Goal: Check status: Check status

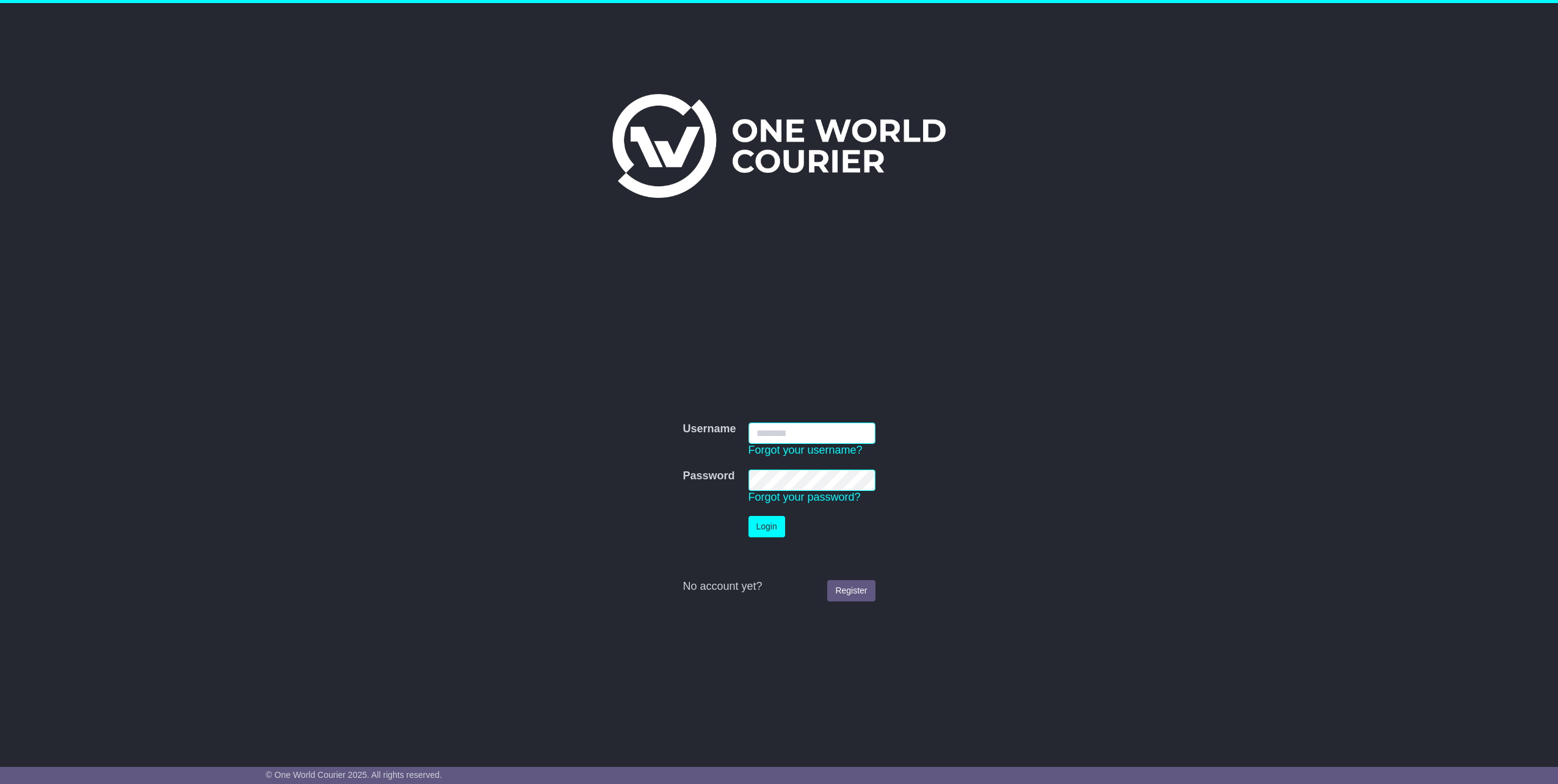
type input "**********"
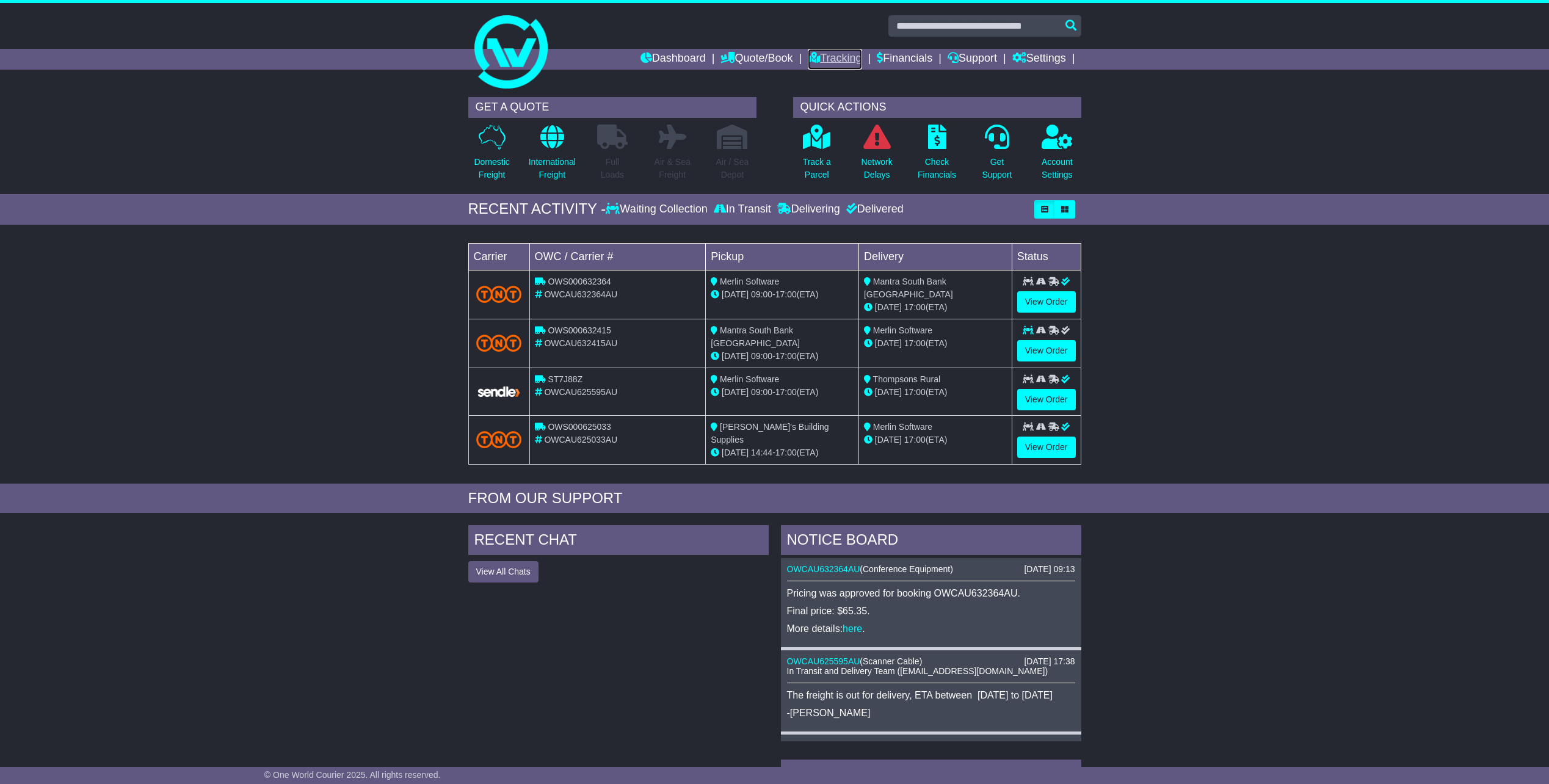
click at [842, 51] on link "Tracking" at bounding box center [834, 60] width 54 height 21
